Goal: Check status: Check status

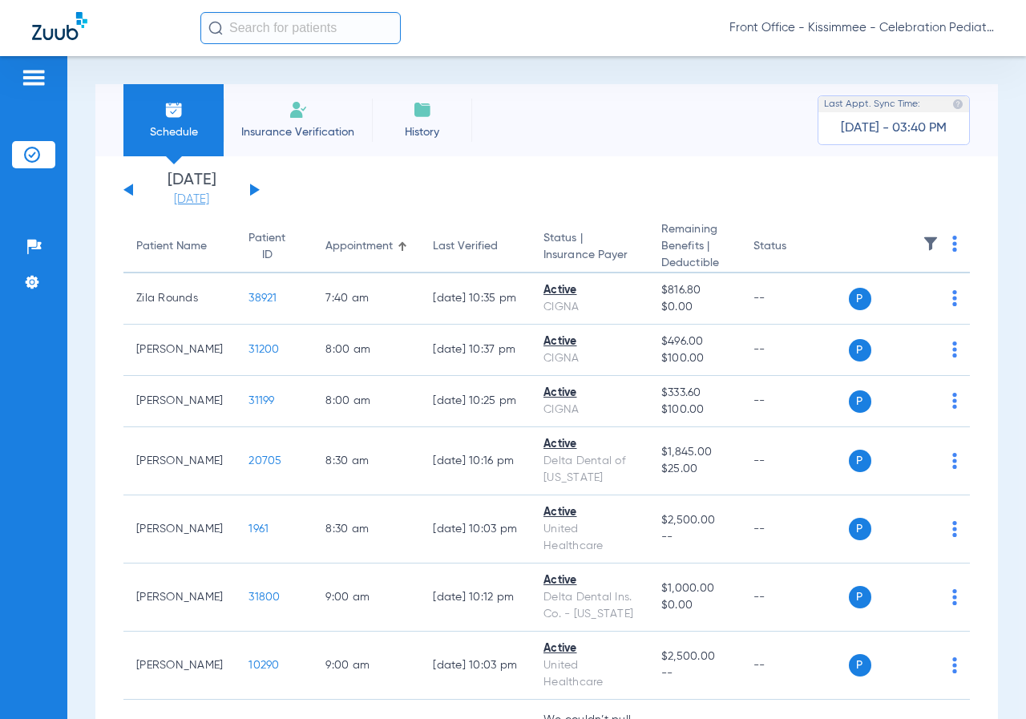
click at [195, 196] on link "[DATE]" at bounding box center [191, 200] width 96 height 16
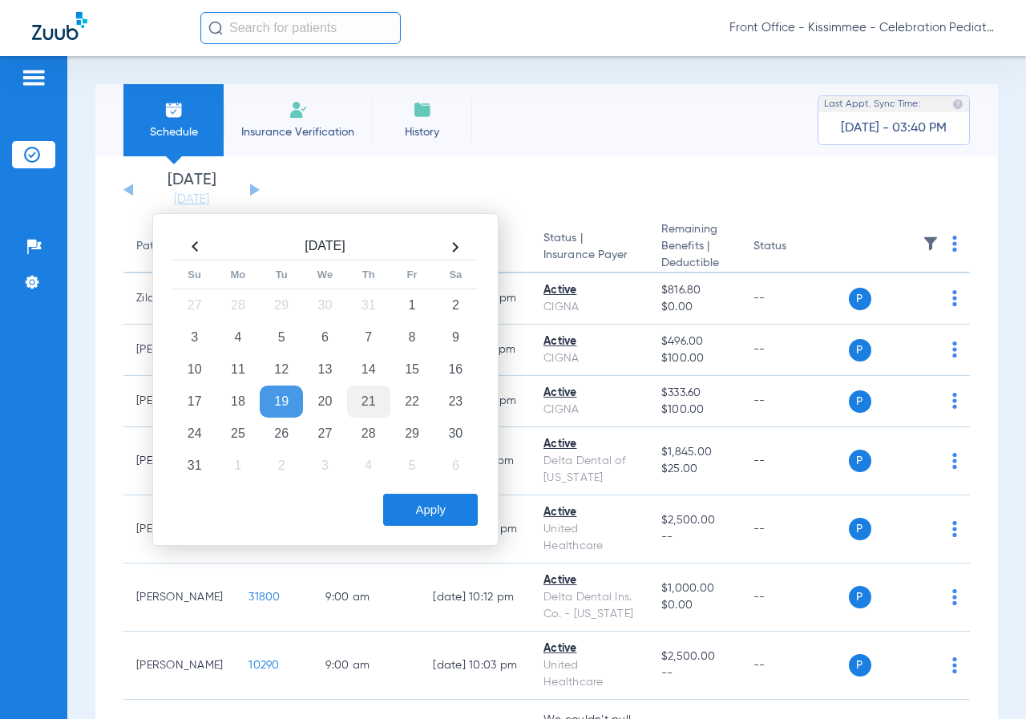
click at [370, 402] on td "21" at bounding box center [368, 402] width 43 height 32
click at [446, 513] on button "Apply" at bounding box center [430, 510] width 95 height 32
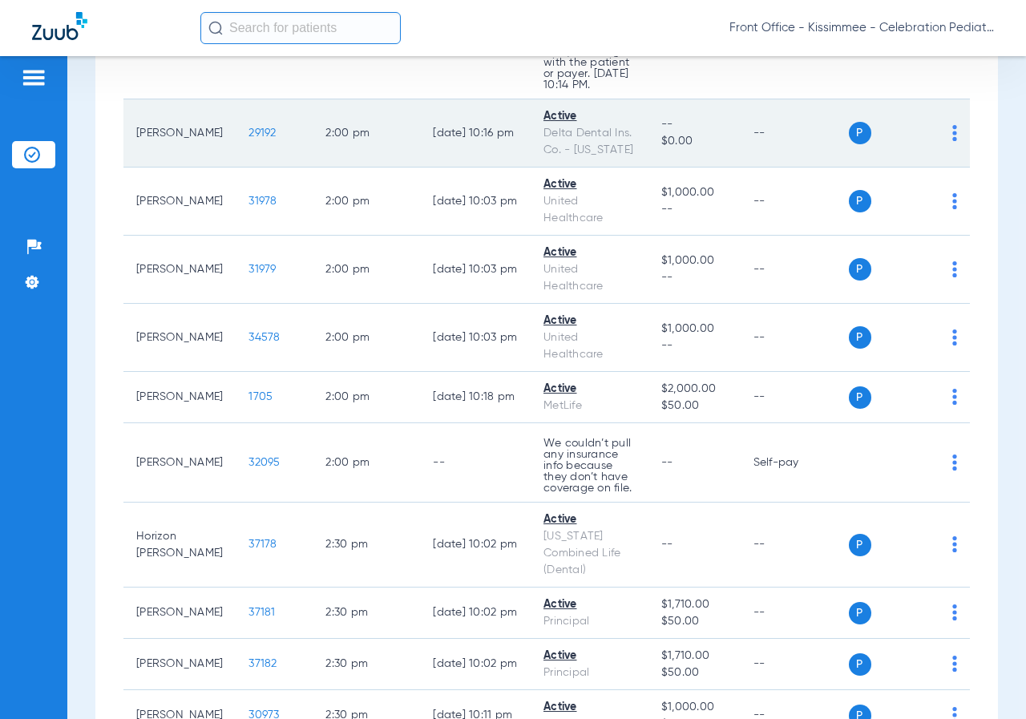
scroll to position [4088, 0]
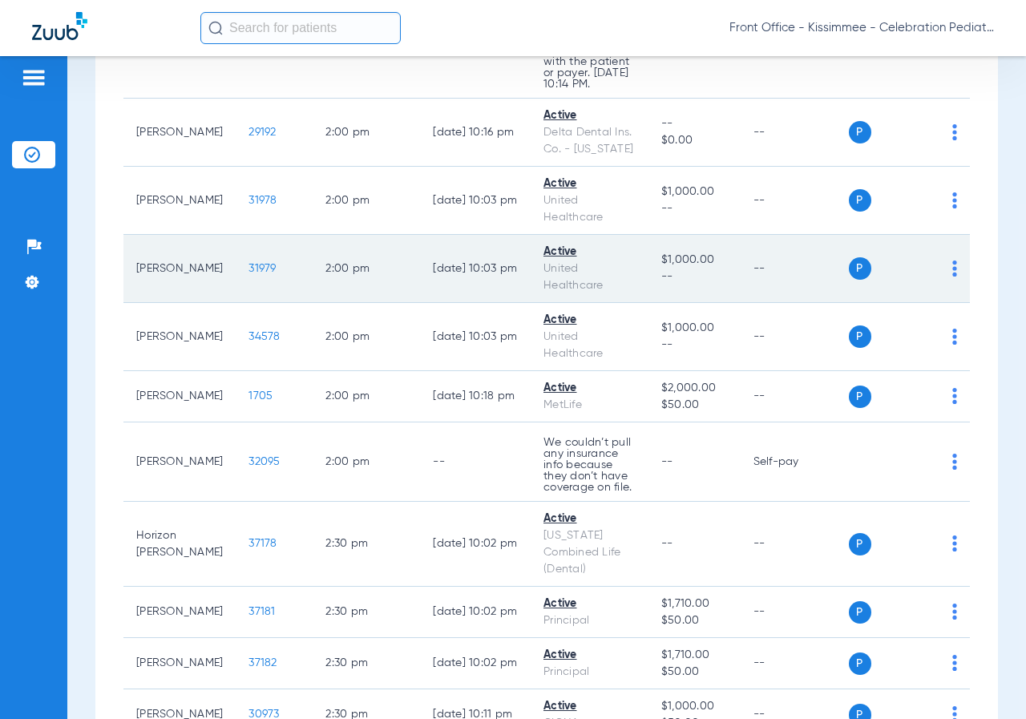
click at [249, 274] on span "31979" at bounding box center [261, 268] width 27 height 11
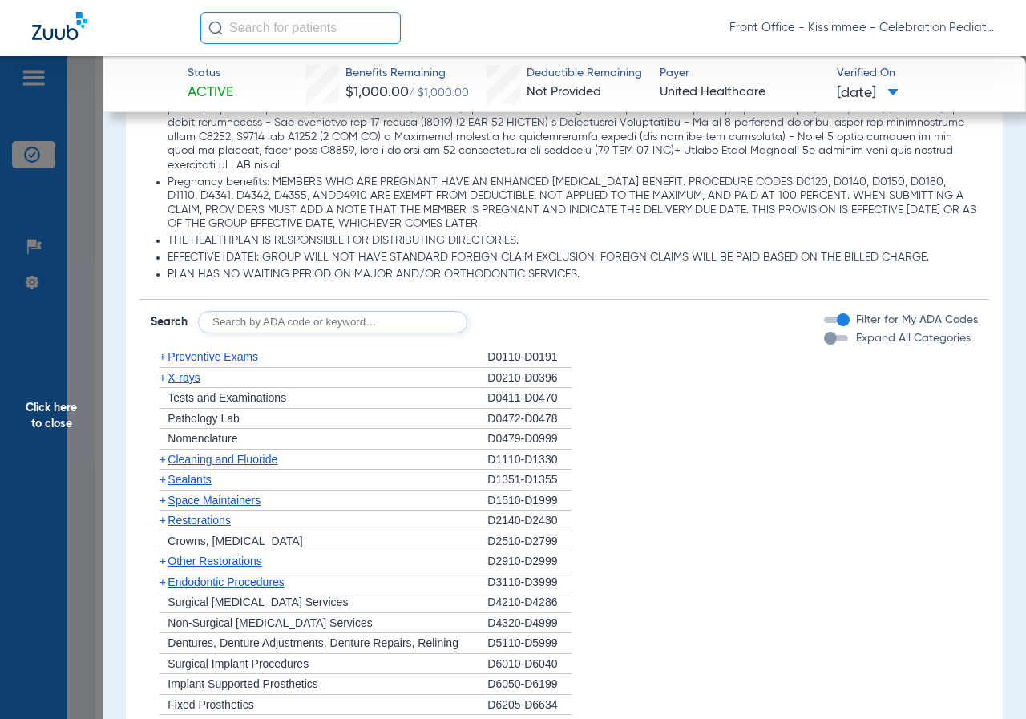
scroll to position [1844, 0]
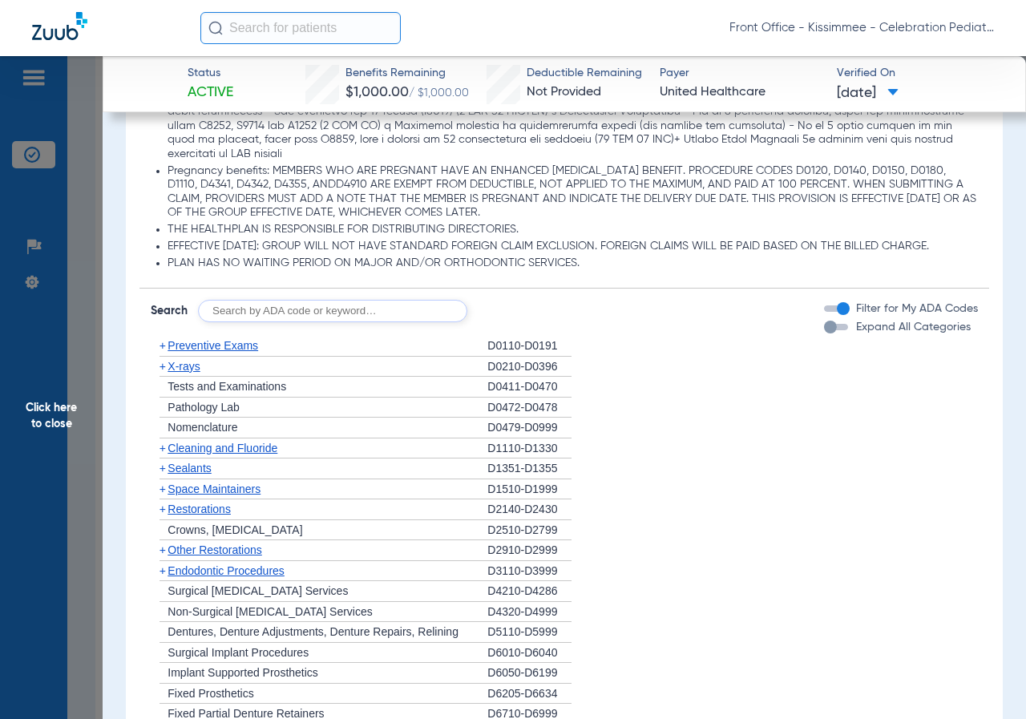
click at [830, 329] on div "button" at bounding box center [836, 327] width 24 height 6
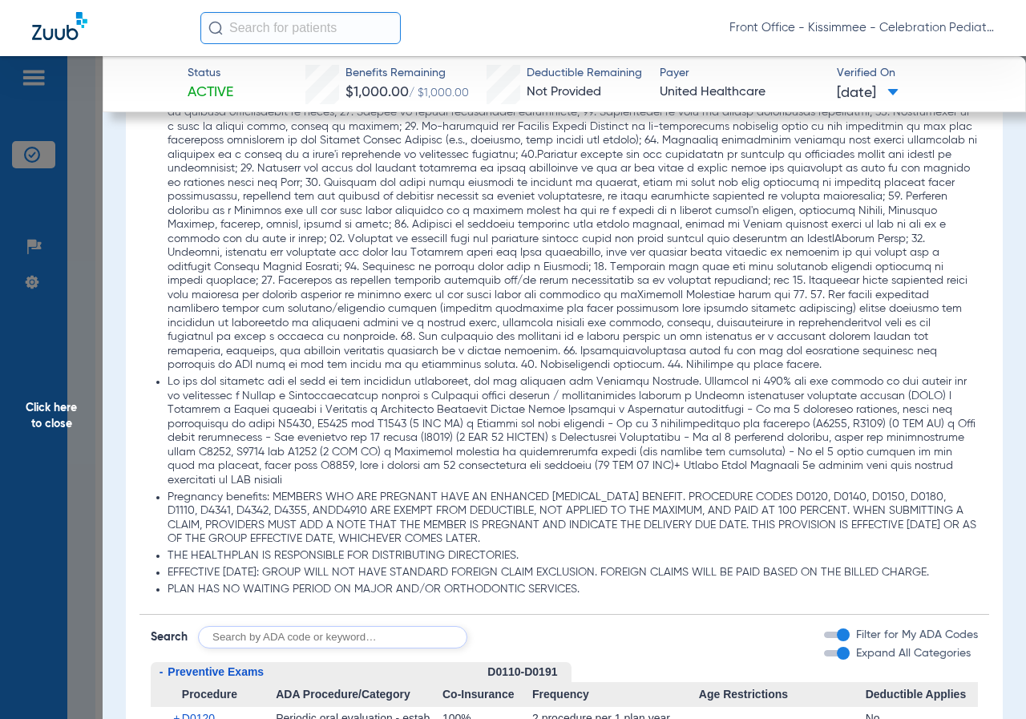
scroll to position [1363, 0]
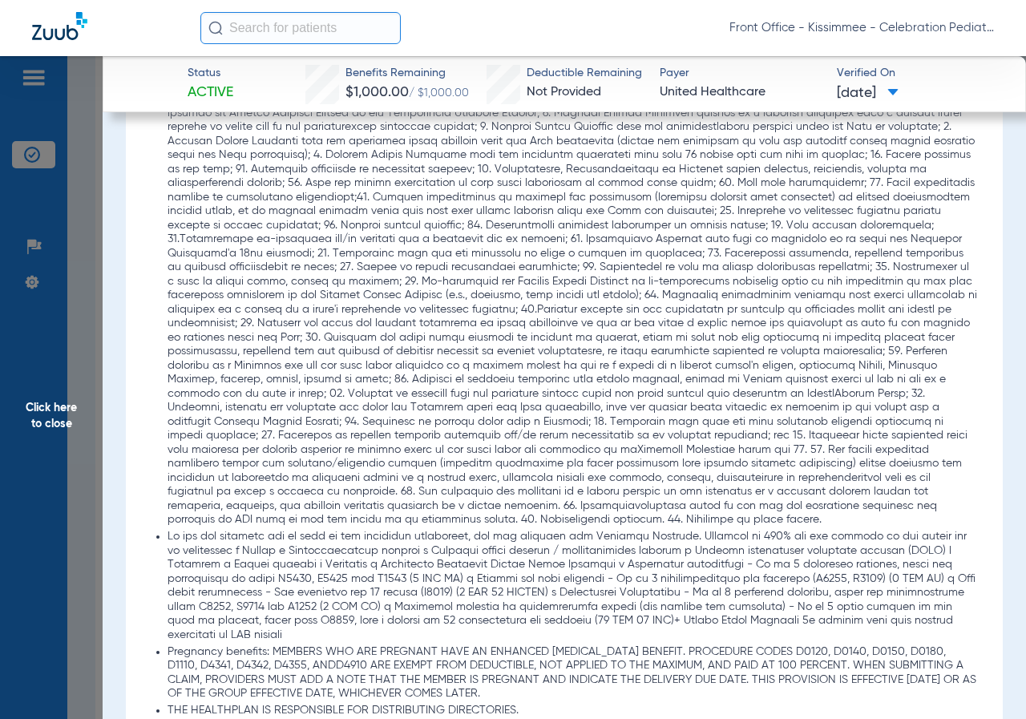
click at [49, 415] on span "Click here to close" at bounding box center [51, 415] width 103 height 719
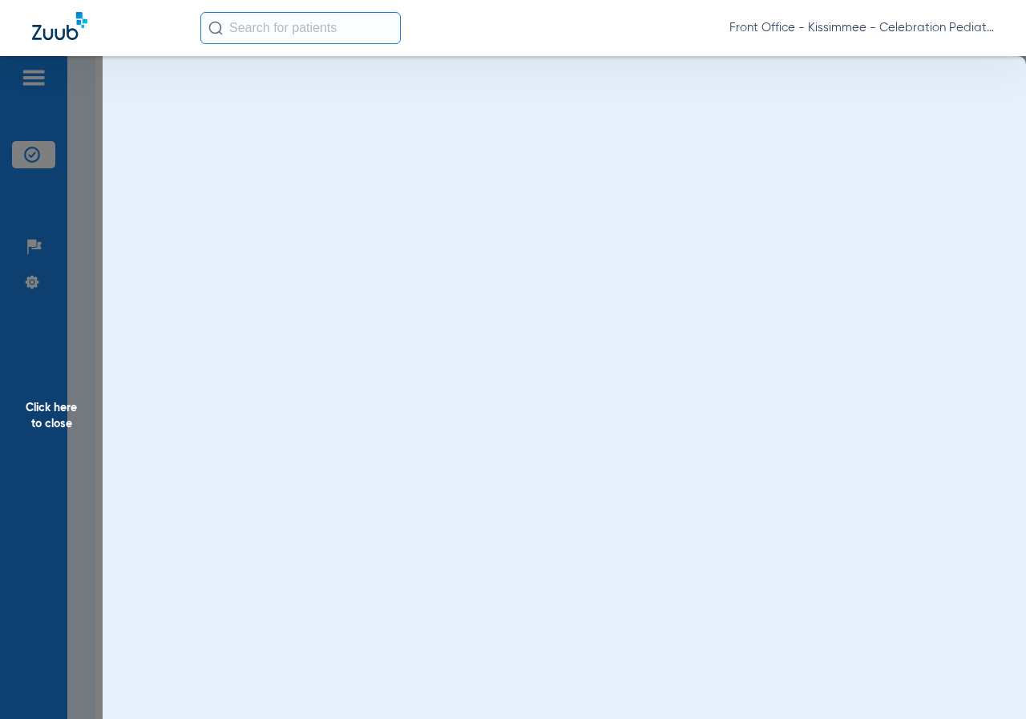
scroll to position [0, 0]
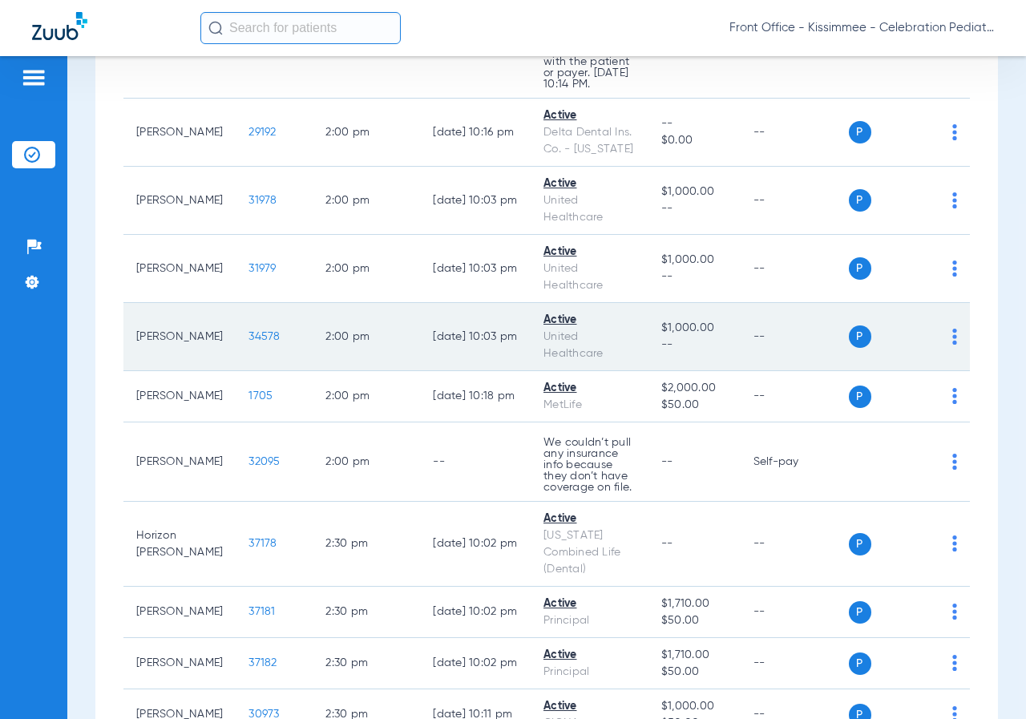
click at [251, 342] on span "34578" at bounding box center [263, 336] width 31 height 11
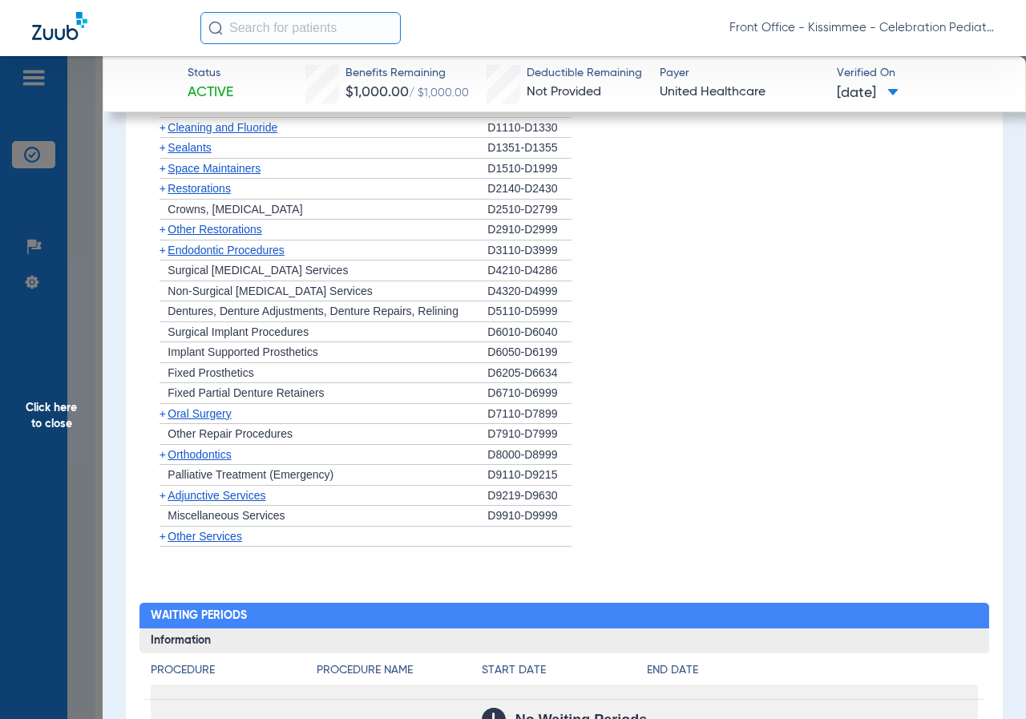
scroll to position [2471, 0]
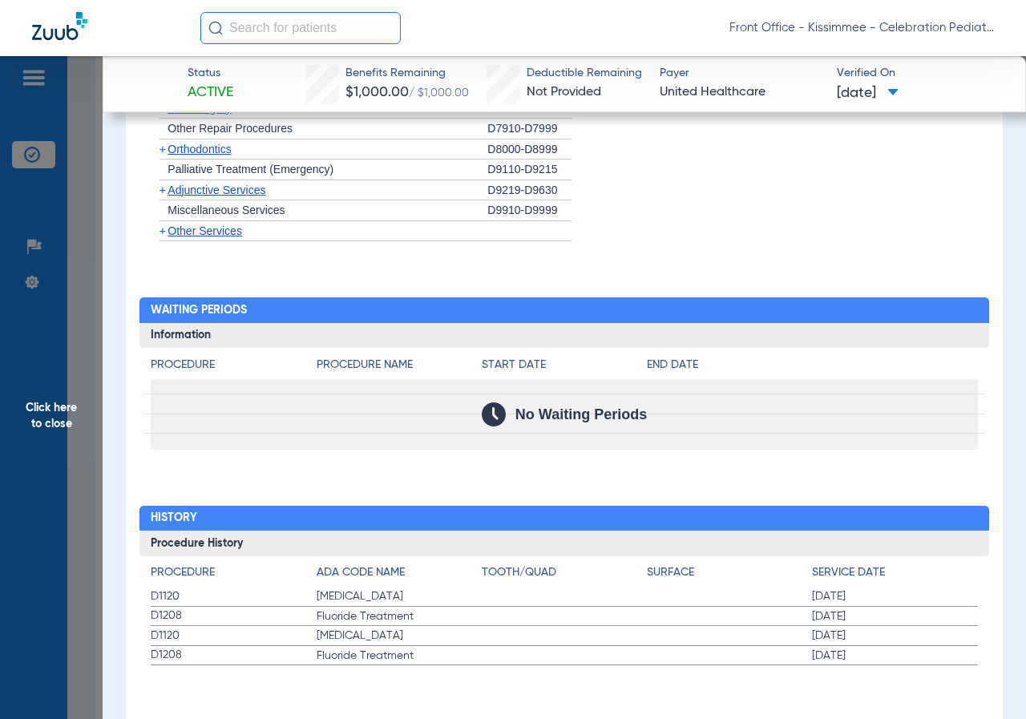
click at [28, 408] on span "Click here to close" at bounding box center [51, 415] width 103 height 719
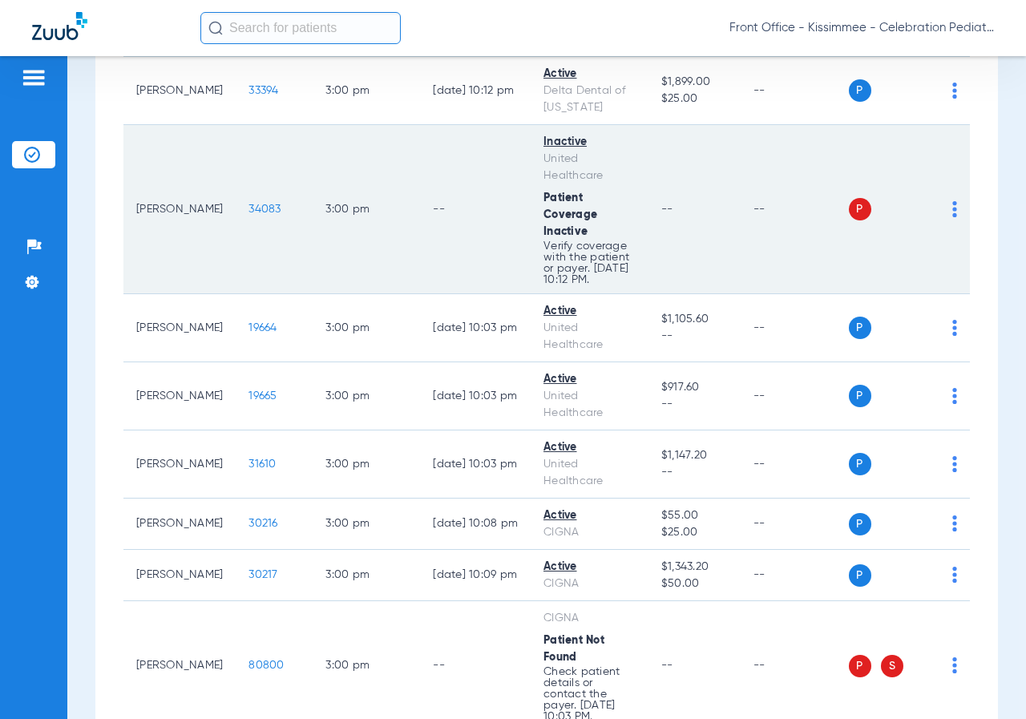
scroll to position [4970, 0]
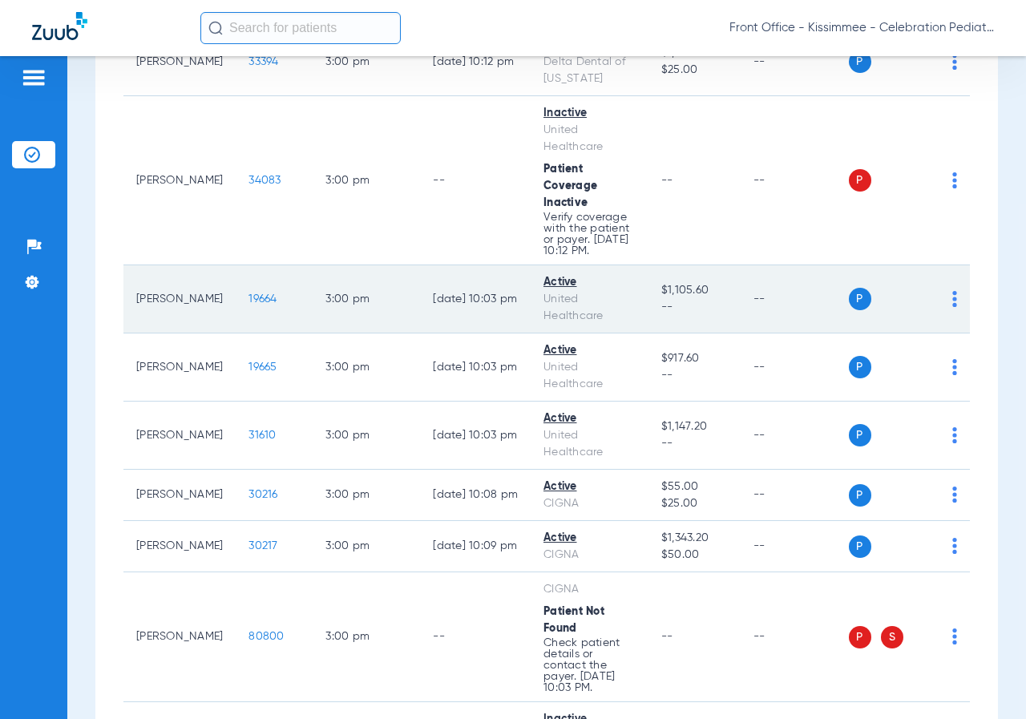
click at [252, 305] on span "19664" at bounding box center [262, 298] width 28 height 11
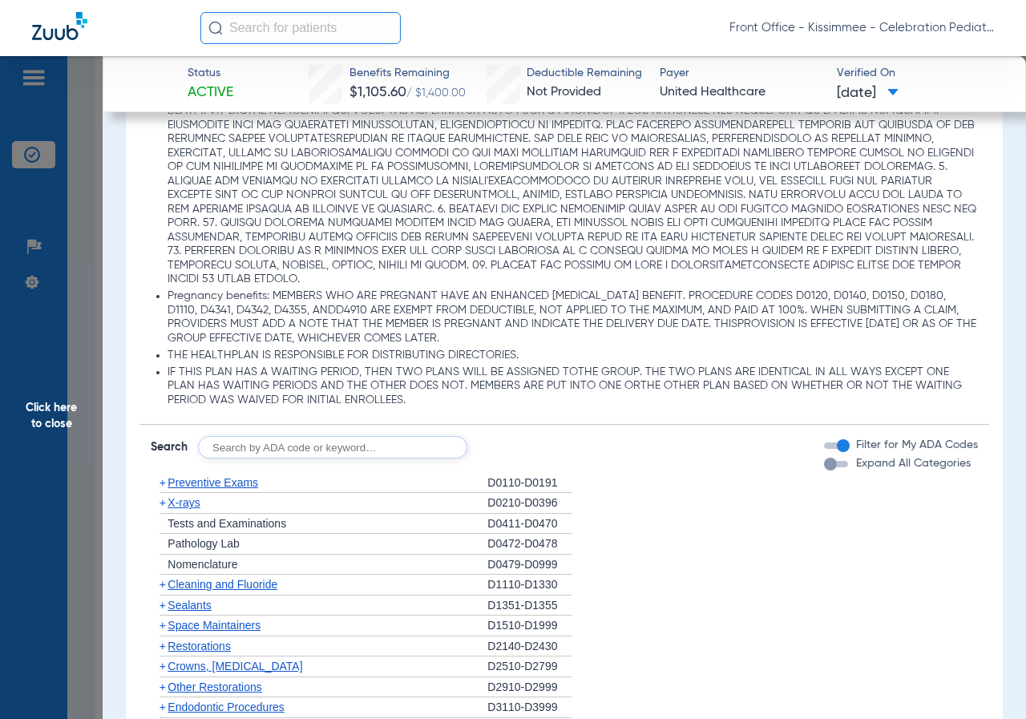
scroll to position [1363, 0]
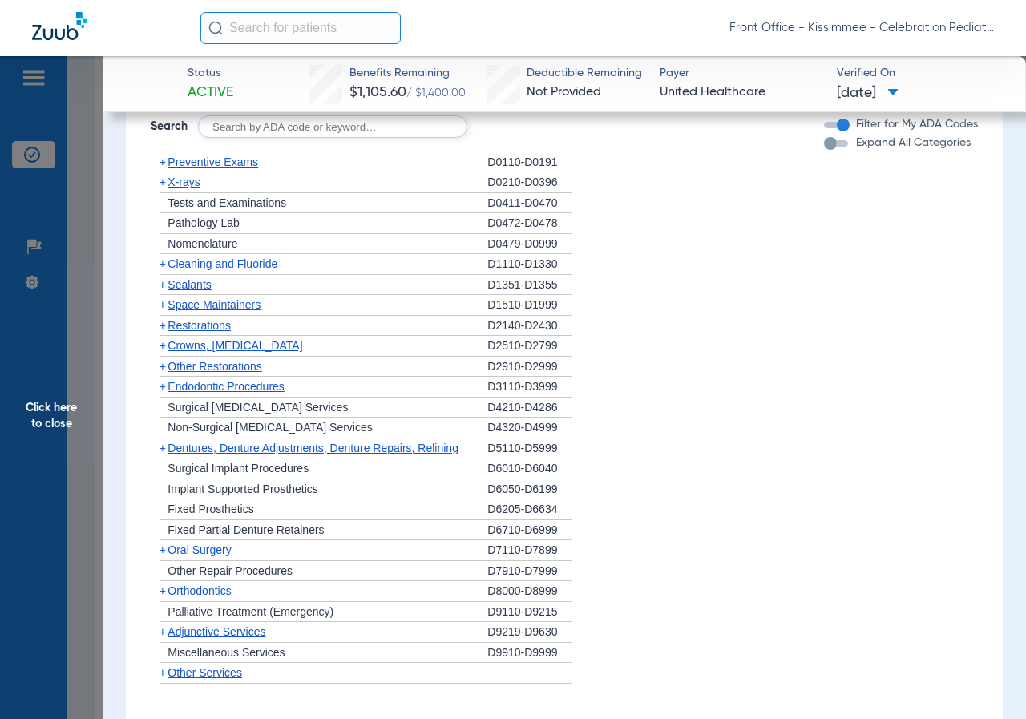
click at [825, 145] on div "button" at bounding box center [830, 143] width 13 height 13
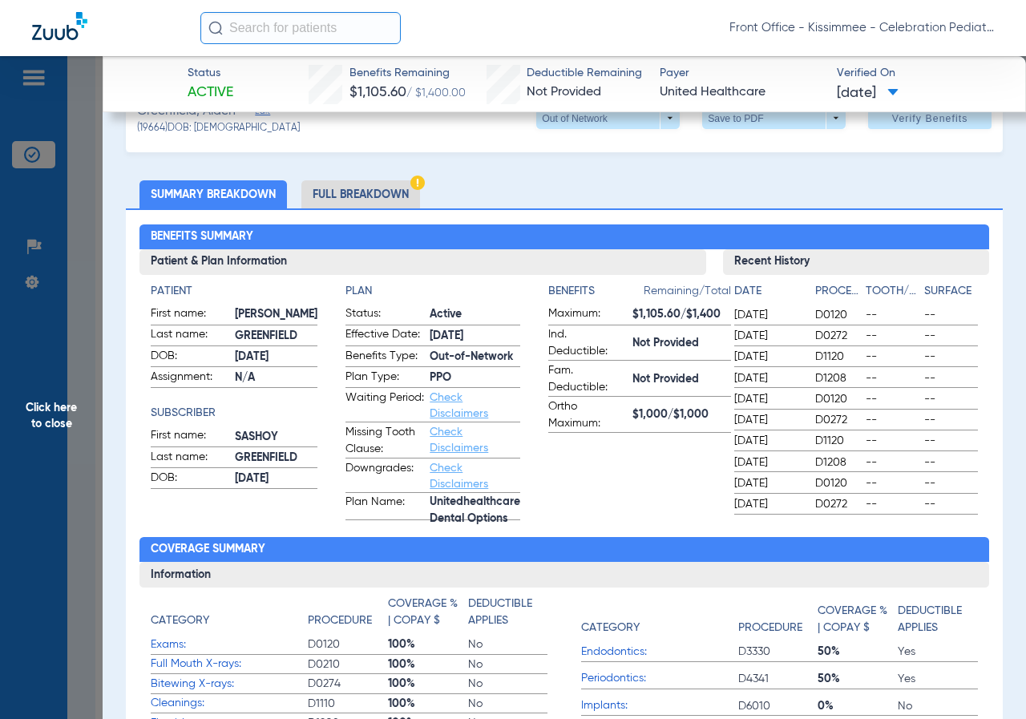
scroll to position [0, 0]
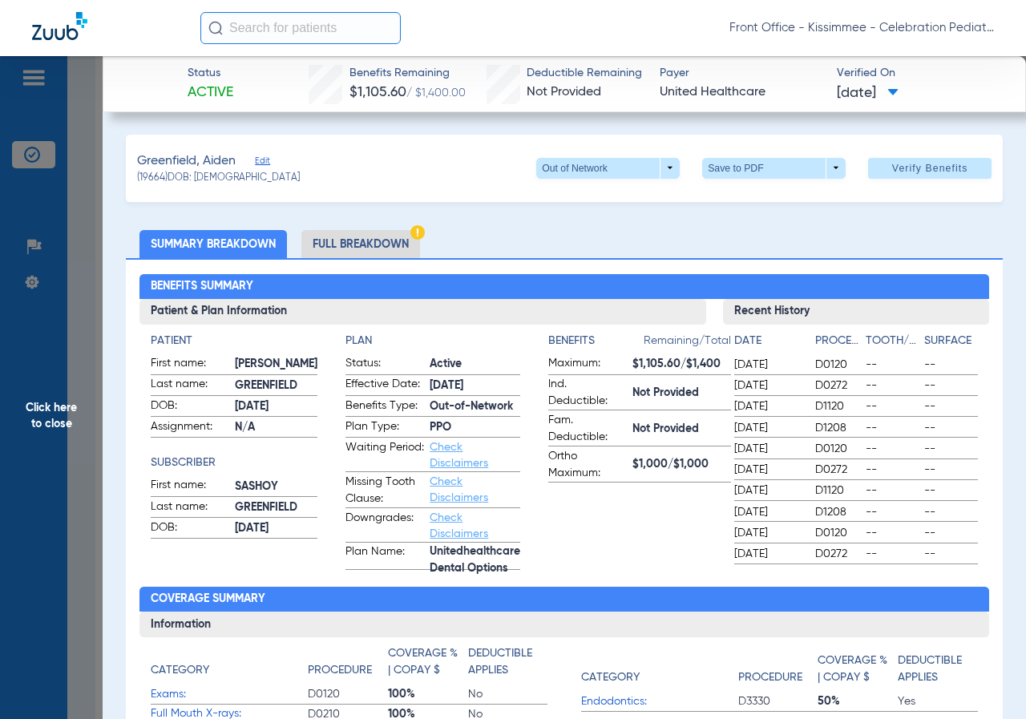
click at [48, 412] on span "Click here to close" at bounding box center [51, 415] width 103 height 719
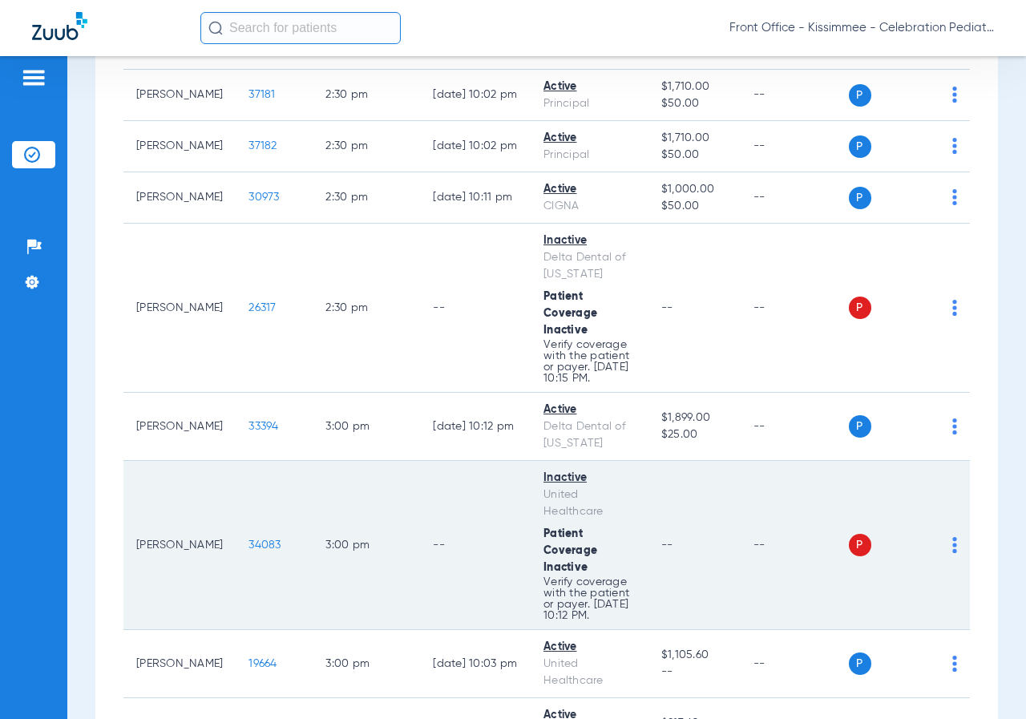
scroll to position [4569, 0]
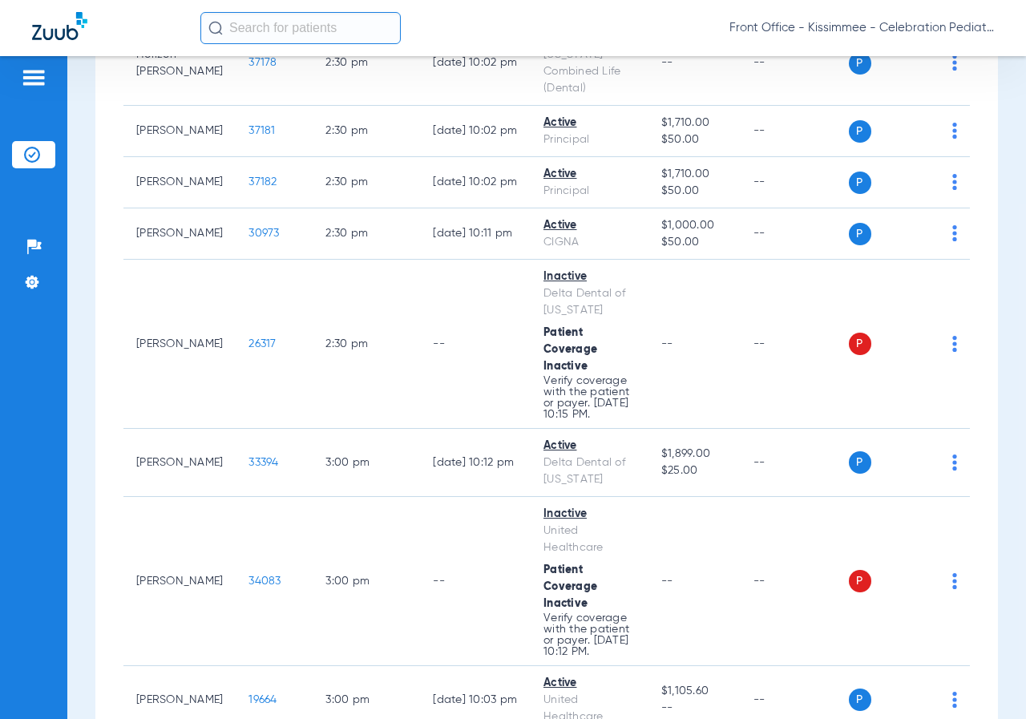
click at [52, 358] on div "Patients Insurance Verification Setup Help Center Settings" at bounding box center [33, 415] width 67 height 719
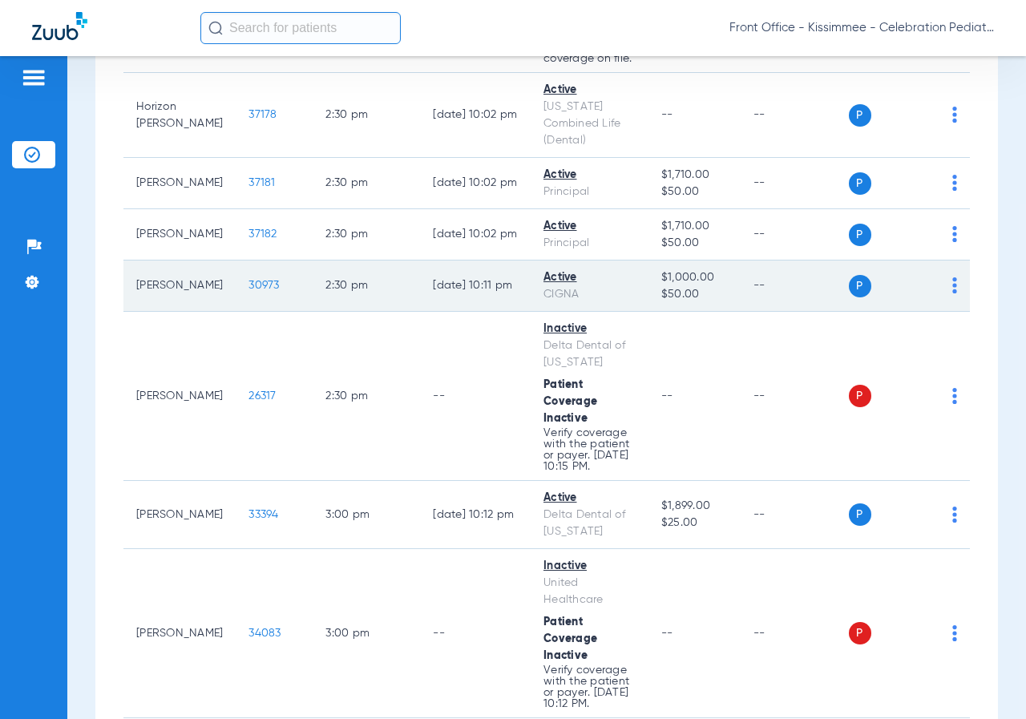
scroll to position [4489, 0]
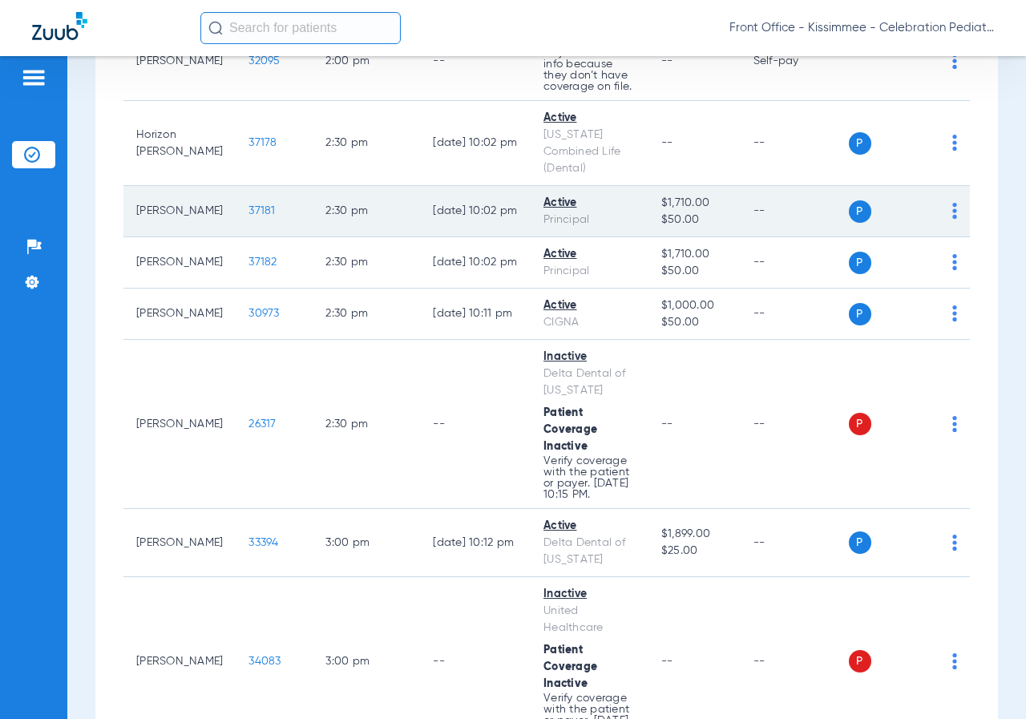
click at [249, 216] on span "37181" at bounding box center [261, 210] width 26 height 11
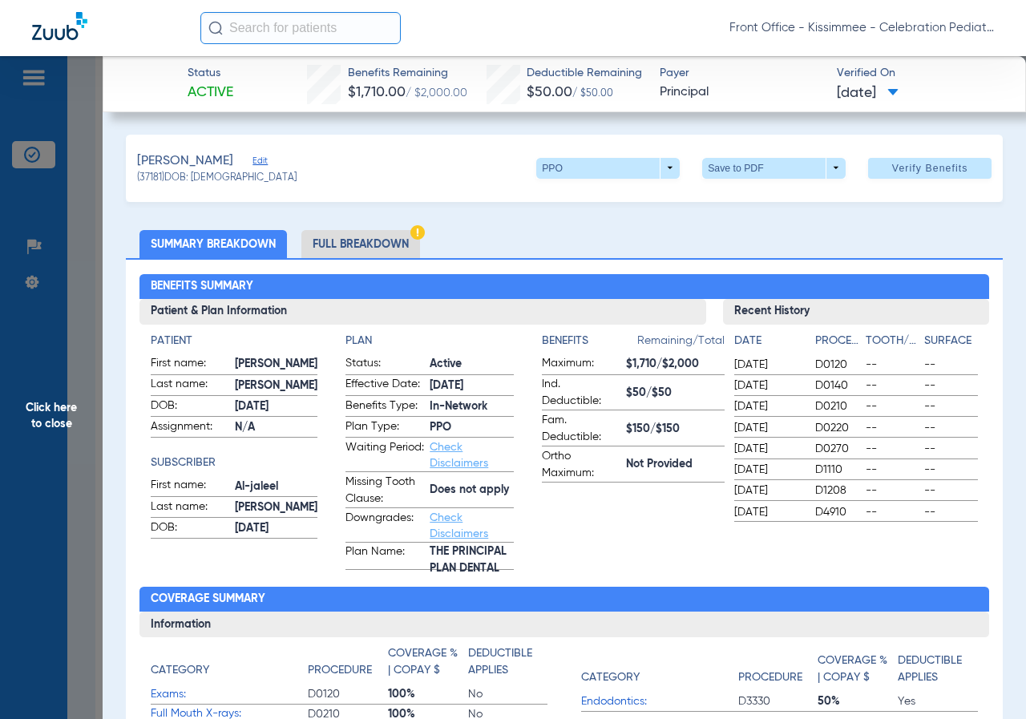
click at [382, 231] on li "Full Breakdown" at bounding box center [360, 244] width 119 height 28
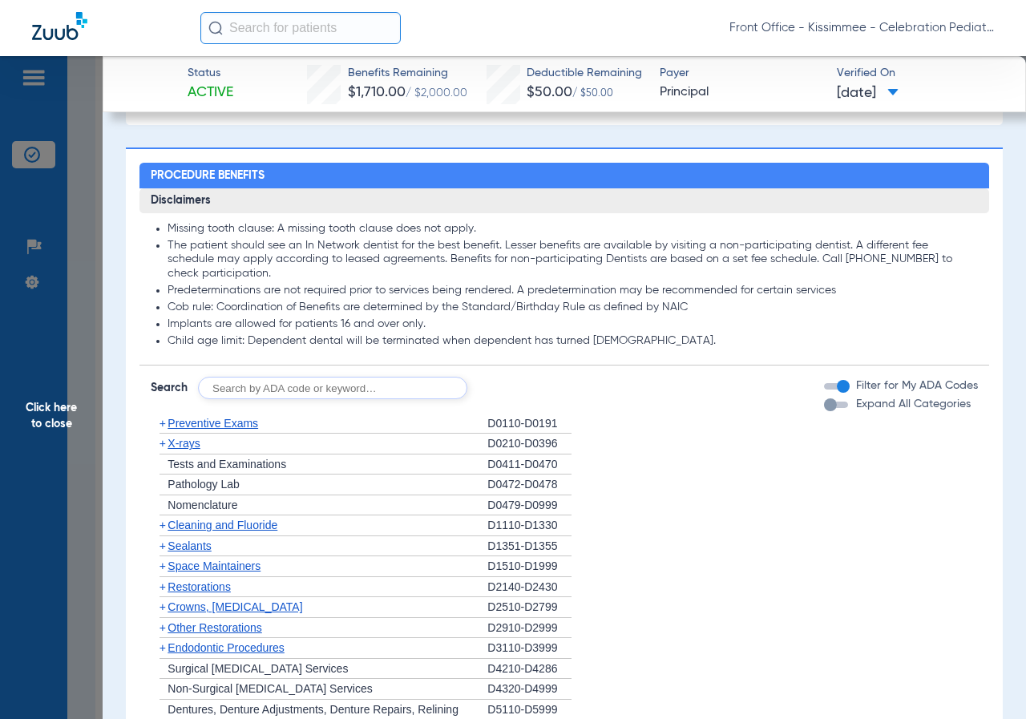
scroll to position [1363, 0]
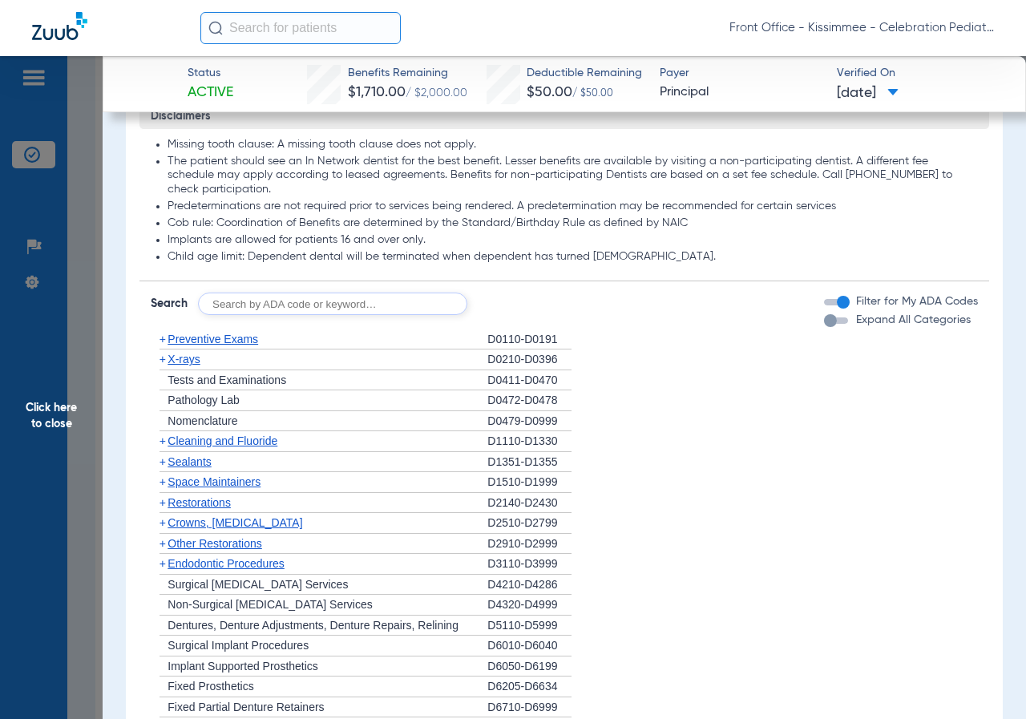
click at [826, 324] on div "button" at bounding box center [836, 320] width 24 height 6
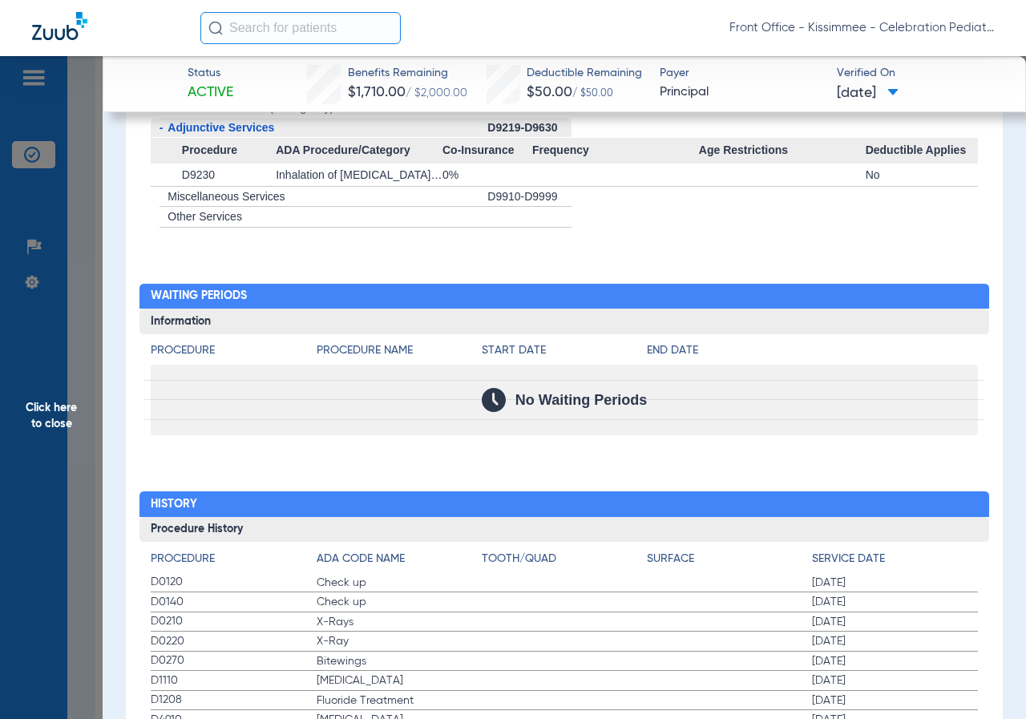
scroll to position [3216, 0]
